Goal: Information Seeking & Learning: Learn about a topic

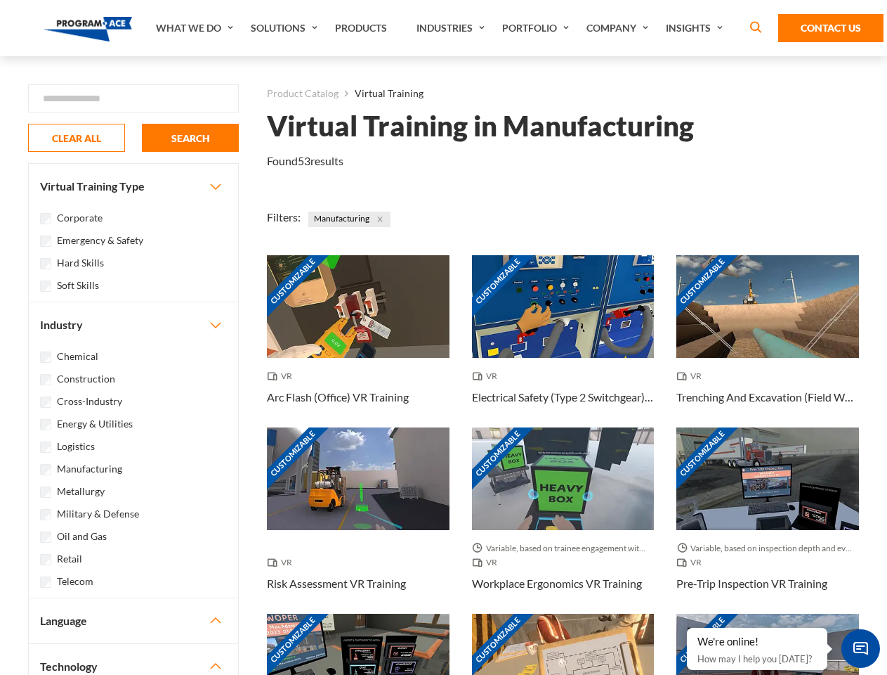
click at [196, 28] on link "What We Do" at bounding box center [196, 28] width 95 height 56
click at [286, 28] on link "Solutions" at bounding box center [286, 28] width 84 height 56
click at [452, 28] on link "Industries" at bounding box center [453, 28] width 86 height 56
click at [620, 28] on link "Company" at bounding box center [619, 28] width 79 height 56
click at [697, 28] on link "Insights" at bounding box center [696, 28] width 74 height 56
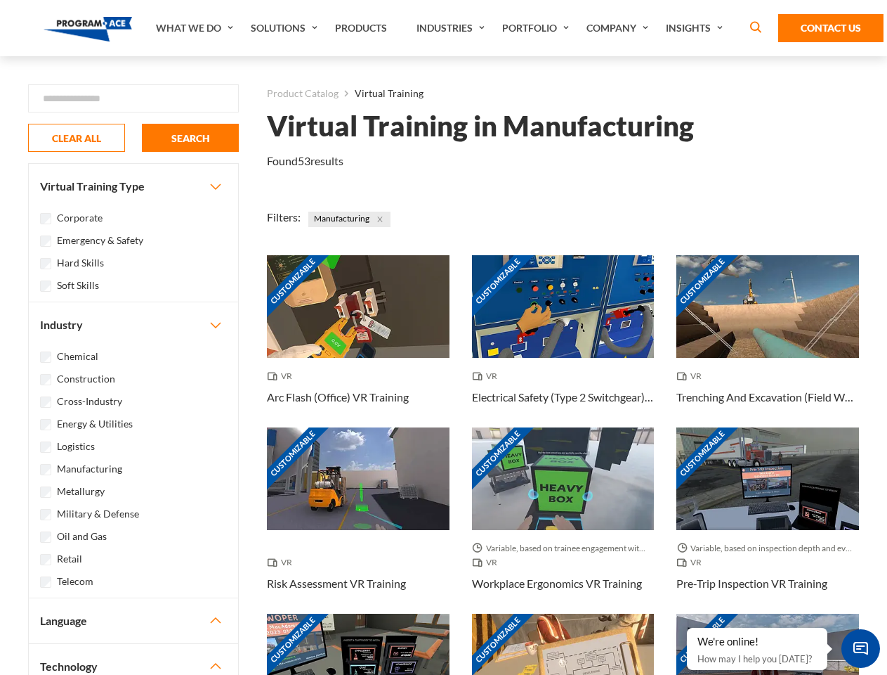
click at [0, 0] on div "Blog White Papers News" at bounding box center [0, 0] width 0 height 0
click at [0, 0] on strong "How Virtual Learning Can Enhance Workforce Productivity: A Guide for L&D Manage…" at bounding box center [0, 0] width 0 height 0
click at [861, 648] on span "Minimize live chat window" at bounding box center [860, 648] width 51 height 51
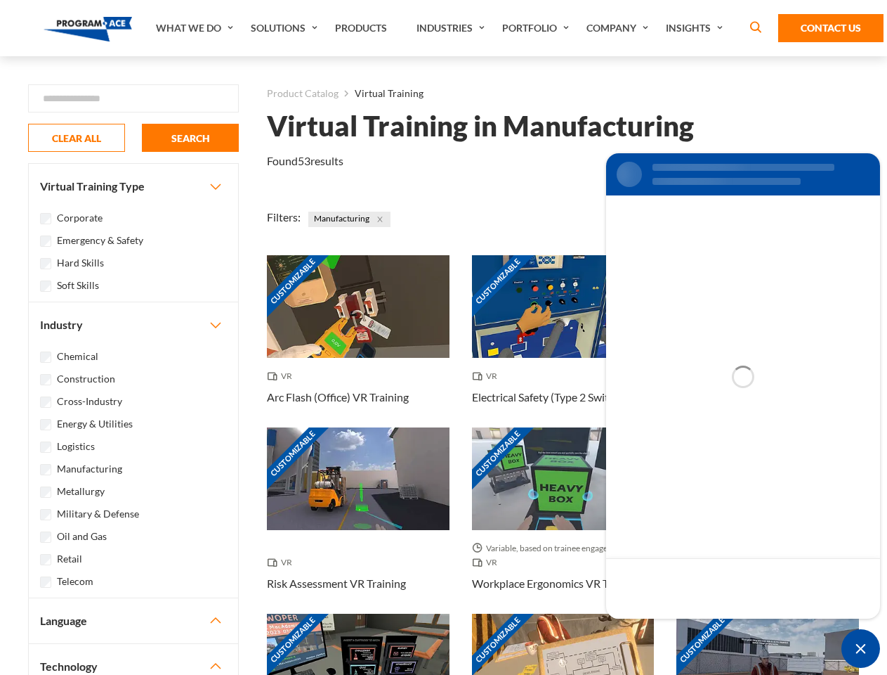
click at [688, 628] on div "Customizable" at bounding box center [768, 664] width 183 height 103
